Goal: Task Accomplishment & Management: Manage account settings

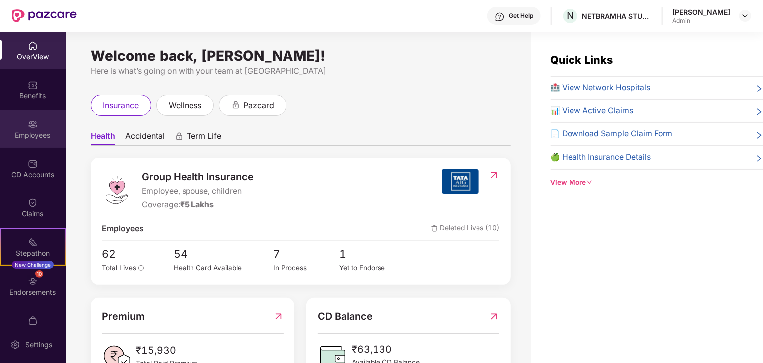
click at [35, 139] on div "Employees" at bounding box center [33, 135] width 66 height 10
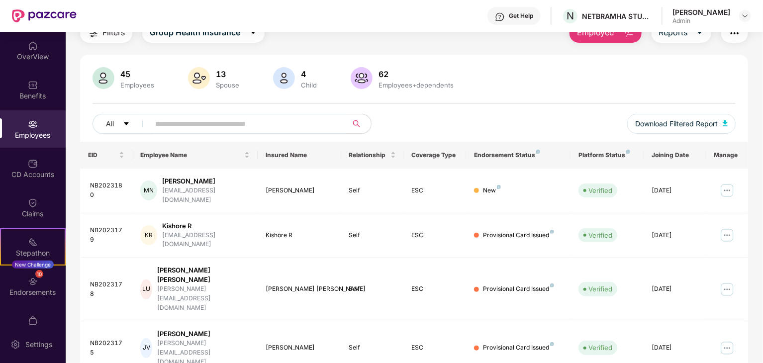
scroll to position [39, 0]
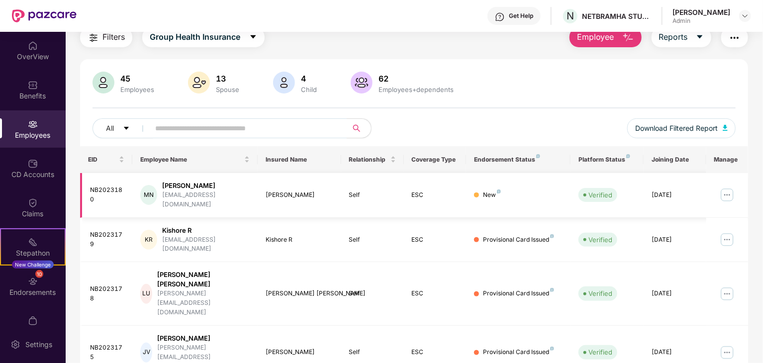
click at [184, 186] on div "[PERSON_NAME]" at bounding box center [206, 185] width 88 height 9
click at [732, 196] on img at bounding box center [727, 195] width 16 height 16
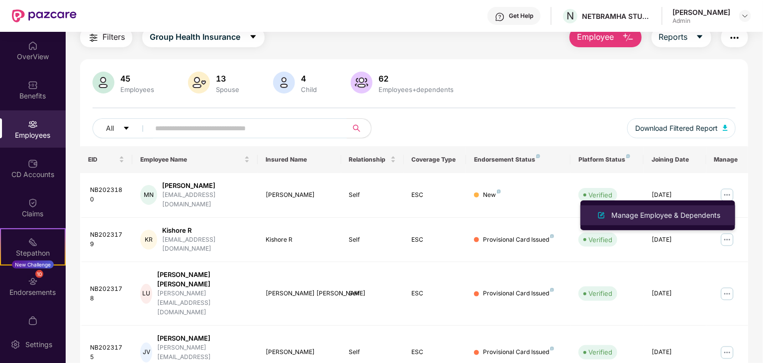
click at [637, 216] on div "Manage Employee & Dependents" at bounding box center [665, 215] width 113 height 11
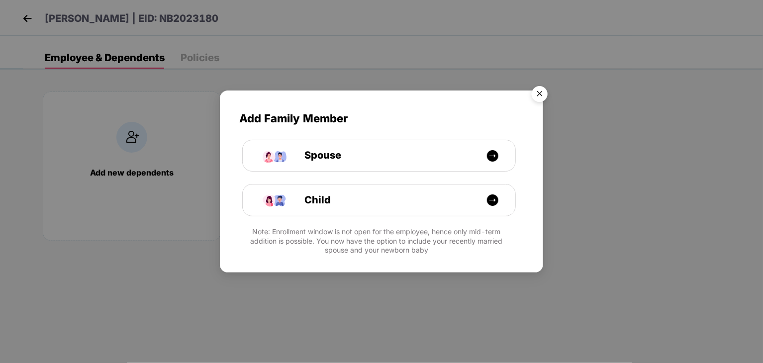
click at [542, 92] on img "Close" at bounding box center [540, 96] width 28 height 28
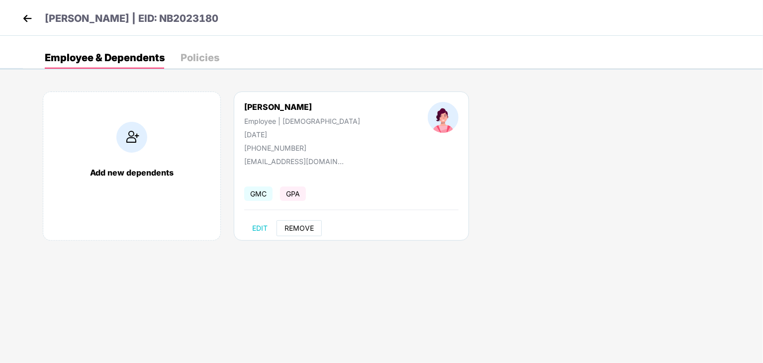
click at [291, 227] on span "REMOVE" at bounding box center [299, 228] width 29 height 8
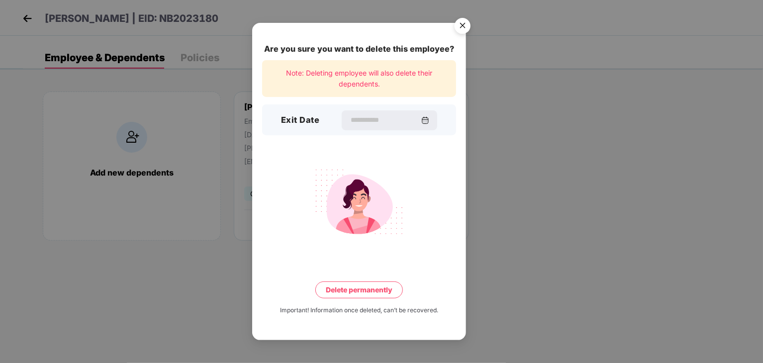
click at [468, 21] on img "Close" at bounding box center [463, 27] width 28 height 28
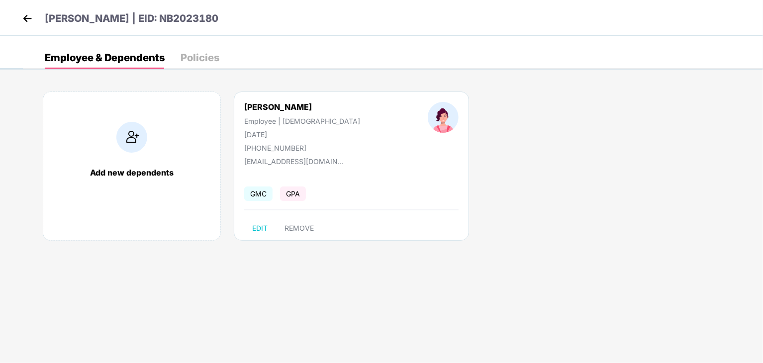
click at [28, 20] on img at bounding box center [27, 18] width 15 height 15
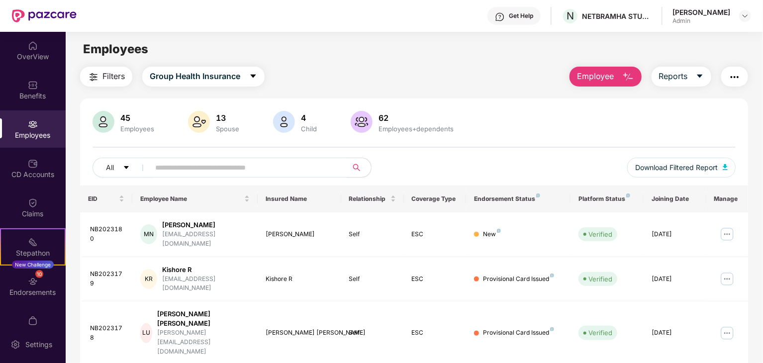
click at [607, 75] on span "Employee" at bounding box center [595, 76] width 37 height 12
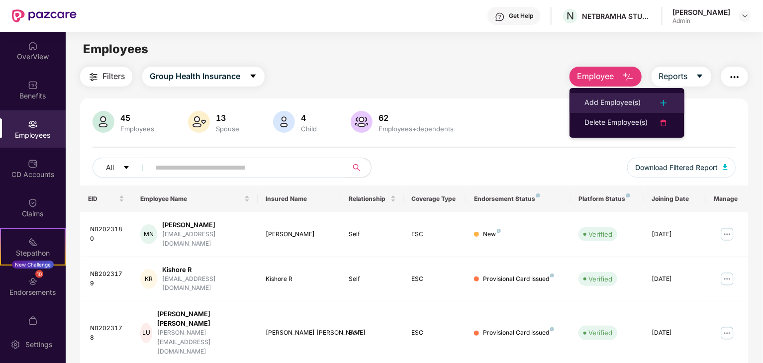
click at [589, 105] on div "Add Employee(s)" at bounding box center [612, 103] width 56 height 12
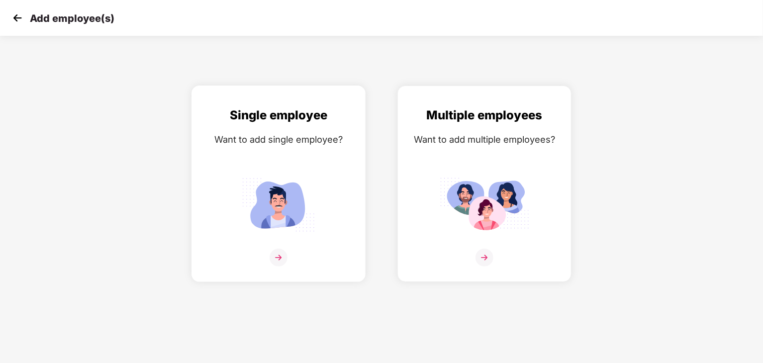
click at [273, 250] on img at bounding box center [279, 258] width 18 height 18
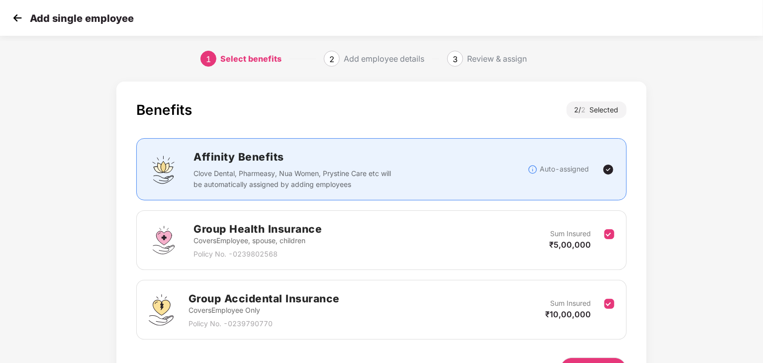
scroll to position [63, 0]
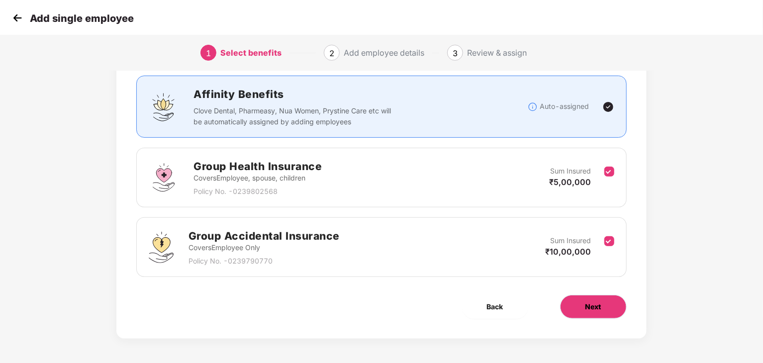
click at [609, 311] on button "Next" at bounding box center [593, 307] width 67 height 24
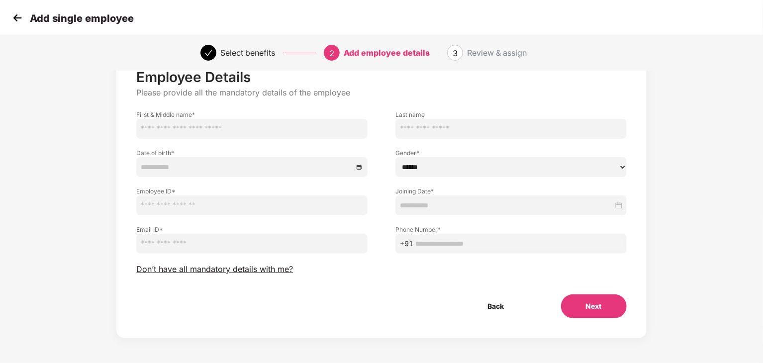
scroll to position [0, 0]
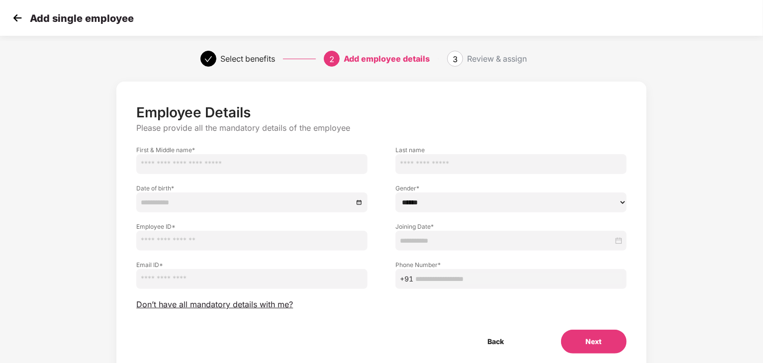
click at [20, 17] on img at bounding box center [17, 17] width 15 height 15
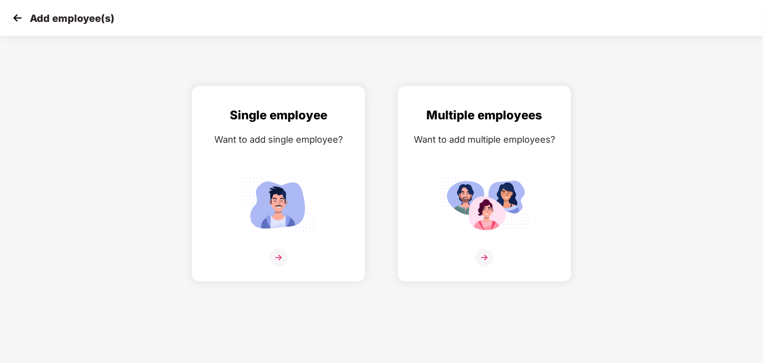
click at [18, 17] on img at bounding box center [17, 17] width 15 height 15
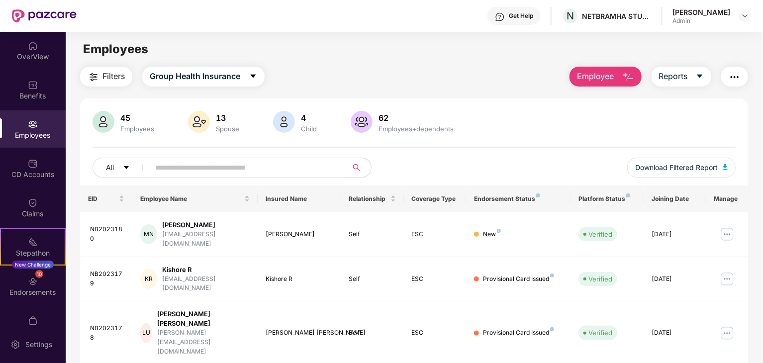
click at [397, 45] on div "Employees" at bounding box center [414, 49] width 697 height 19
